Goal: Task Accomplishment & Management: Manage account settings

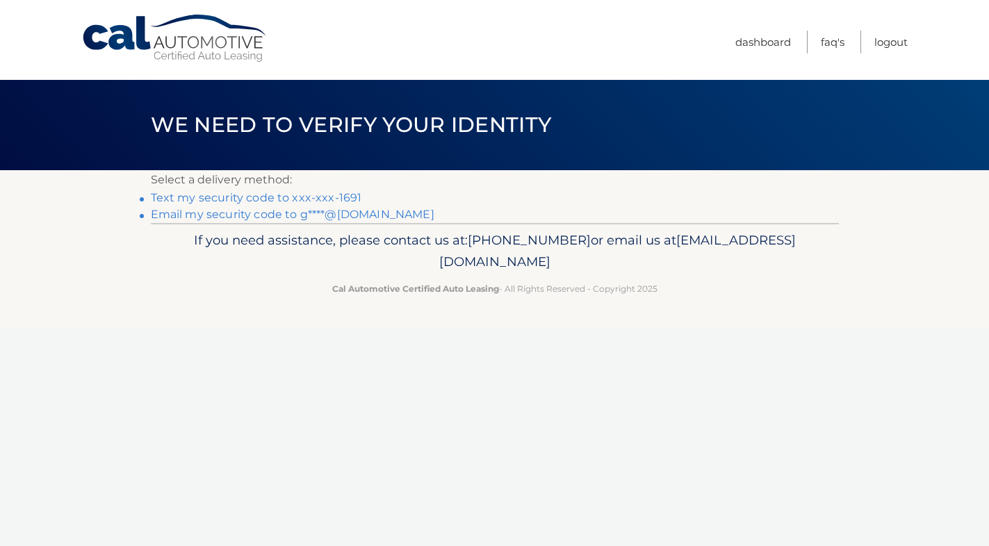
click at [276, 197] on link "Text my security code to xxx-xxx-1691" at bounding box center [256, 197] width 211 height 13
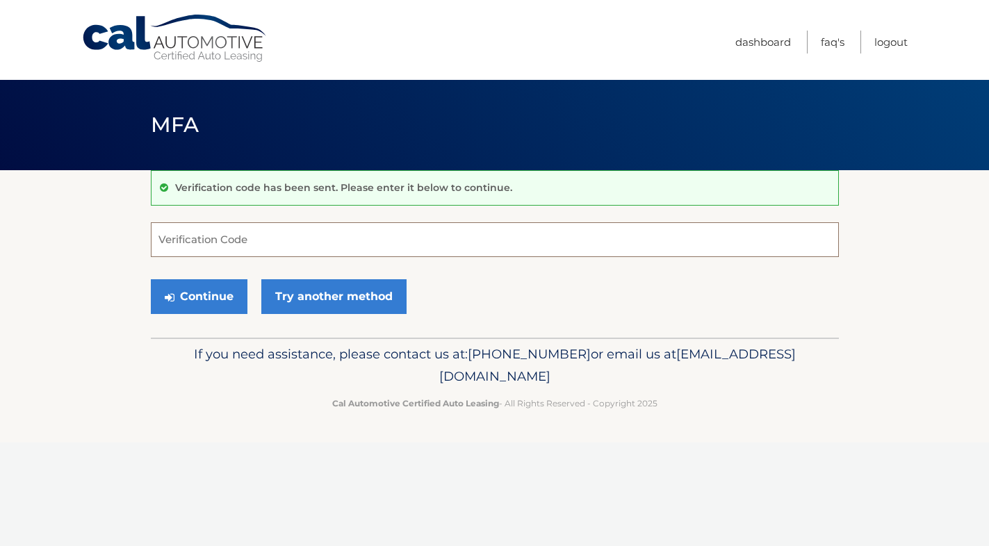
click at [215, 241] on input "Verification Code" at bounding box center [495, 239] width 688 height 35
type input "639633"
click at [224, 304] on button "Continue" at bounding box center [199, 296] width 97 height 35
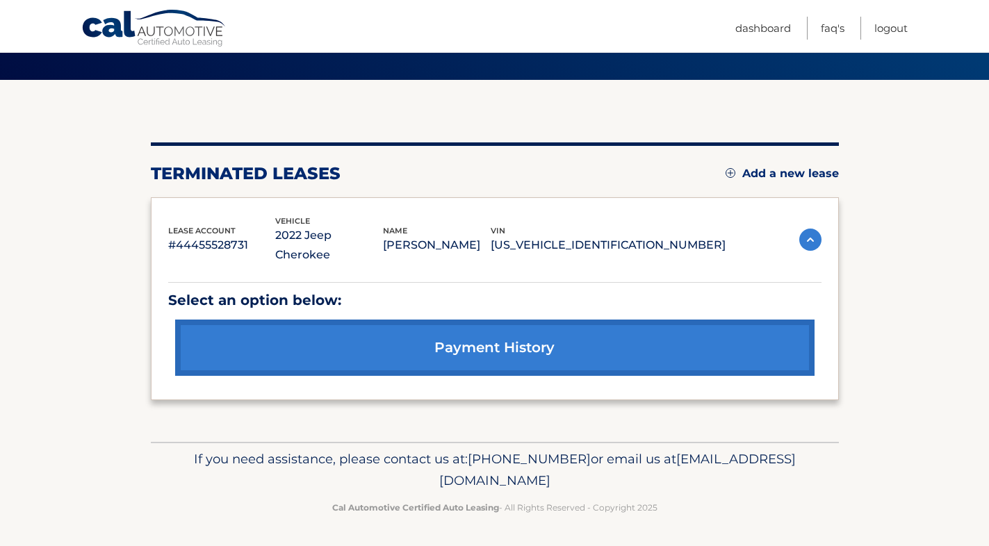
scroll to position [90, 0]
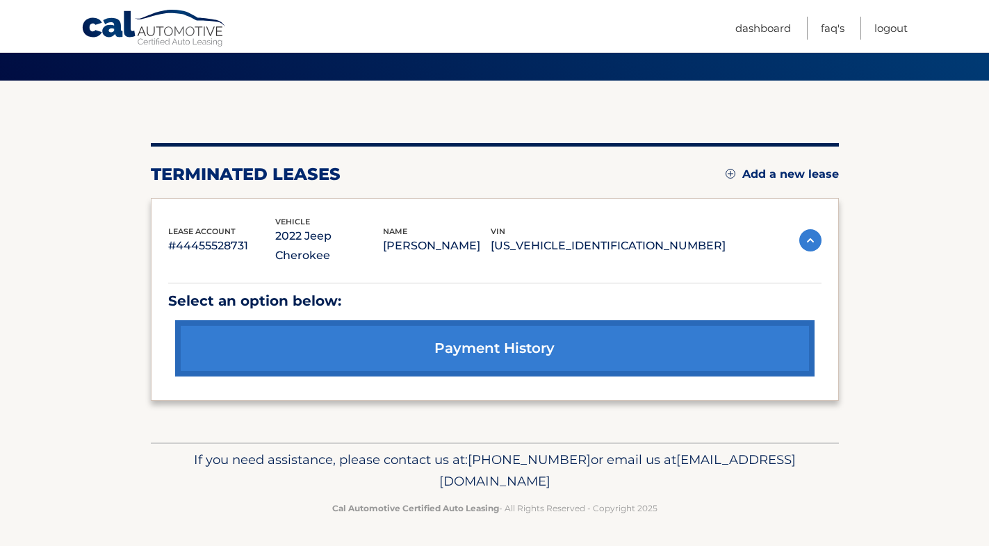
click at [812, 240] on img at bounding box center [810, 240] width 22 height 22
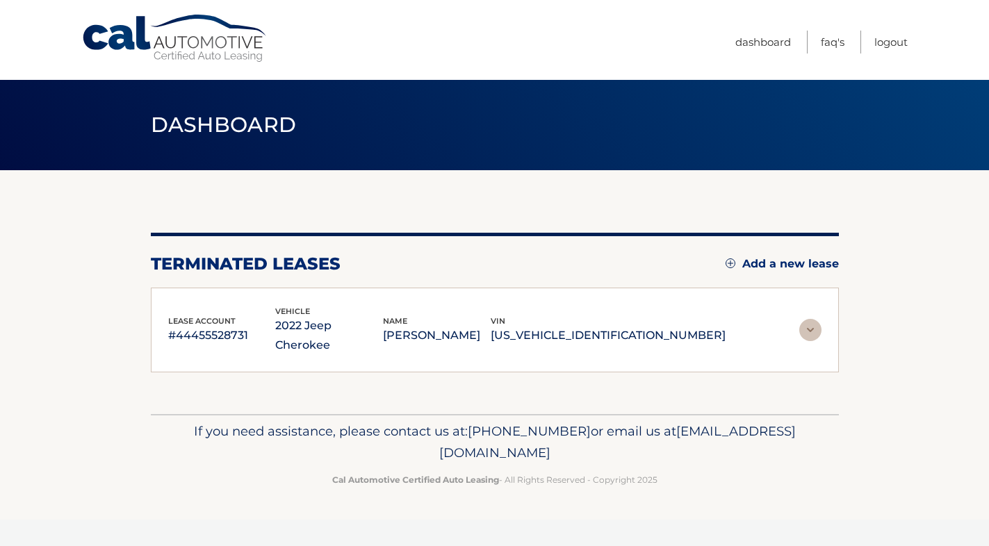
scroll to position [0, 0]
click at [886, 43] on link "Logout" at bounding box center [890, 42] width 33 height 23
